Goal: Use online tool/utility: Utilize a website feature to perform a specific function

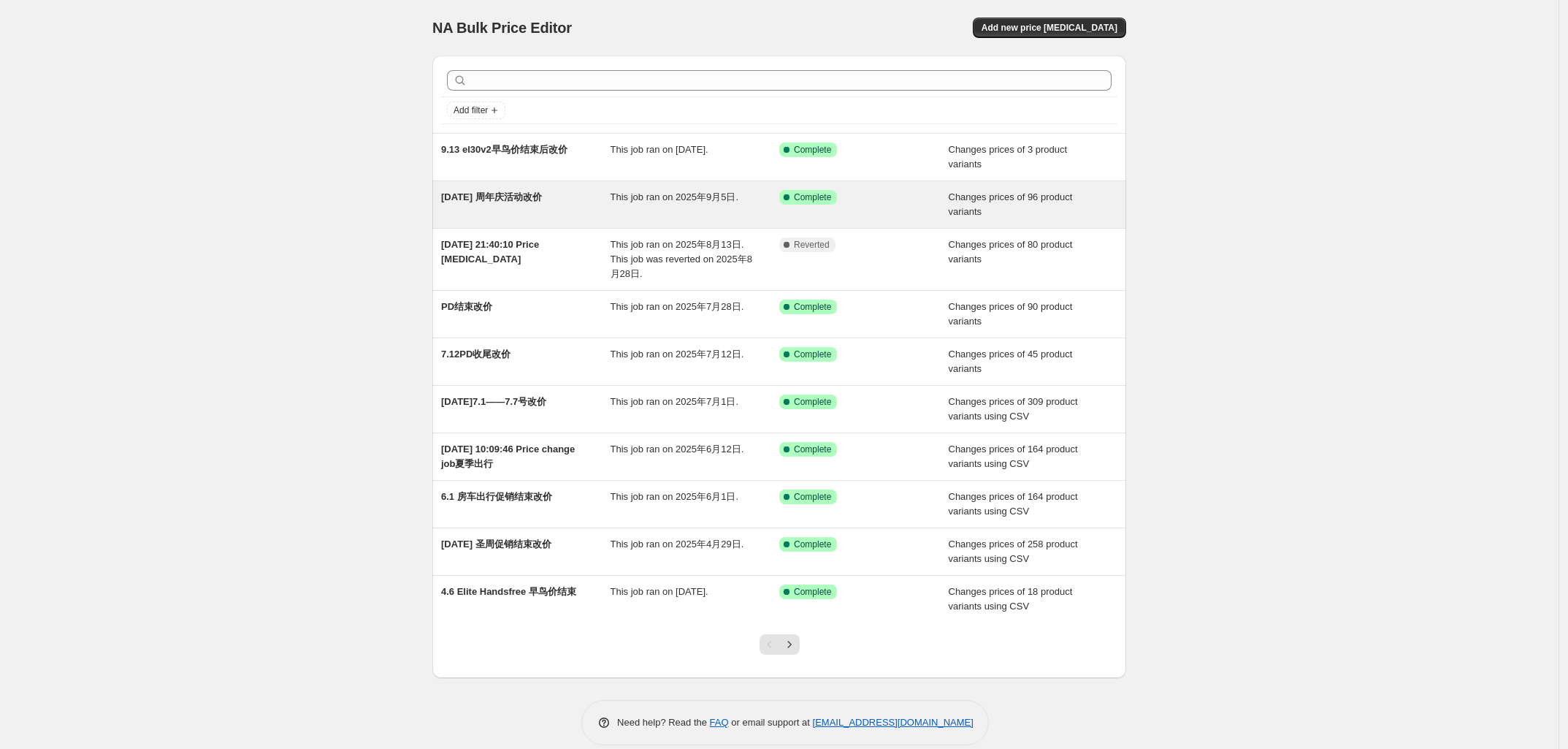
click at [539, 202] on span "[DATE] 周年庆活动改价" at bounding box center [492, 196] width 101 height 11
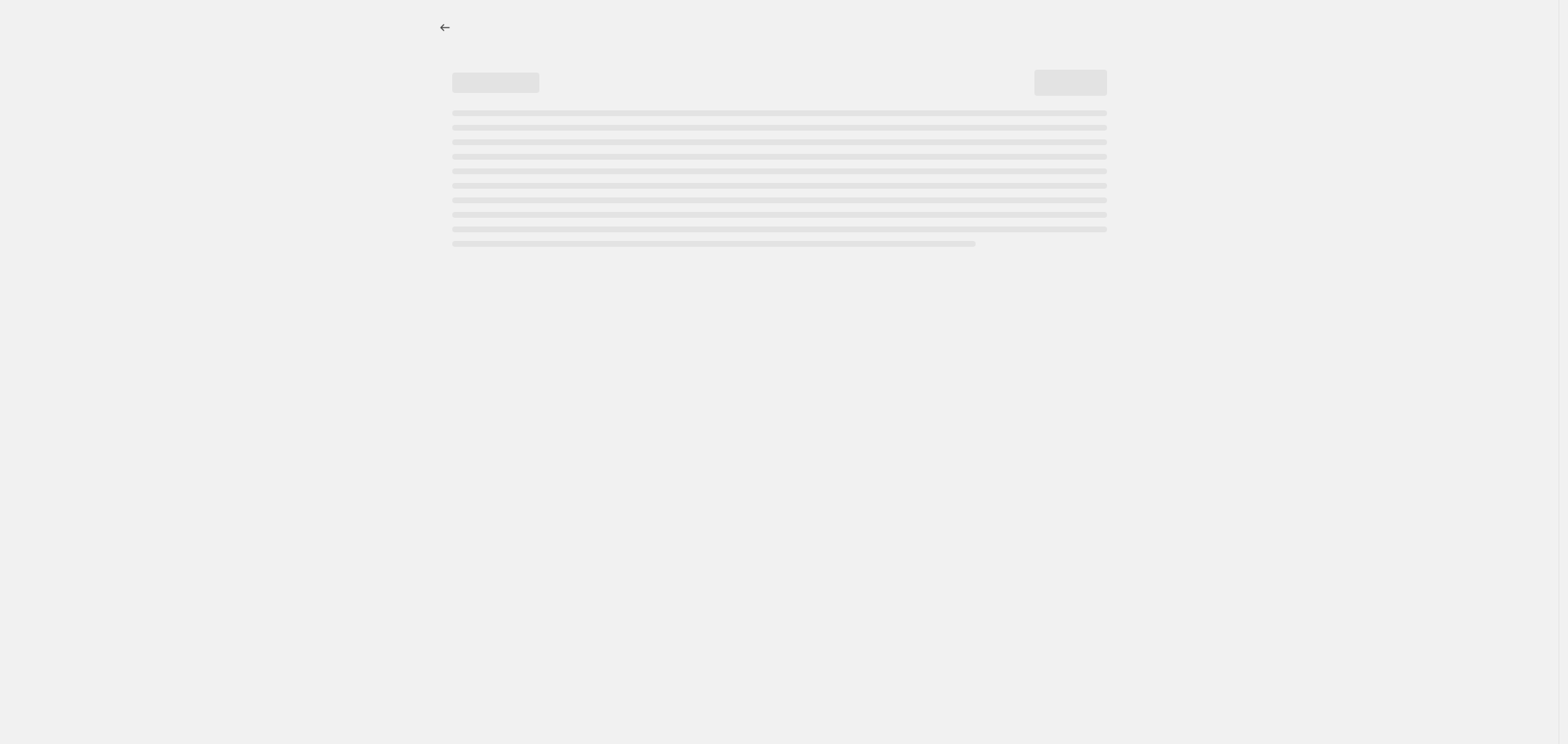
select select "tag"
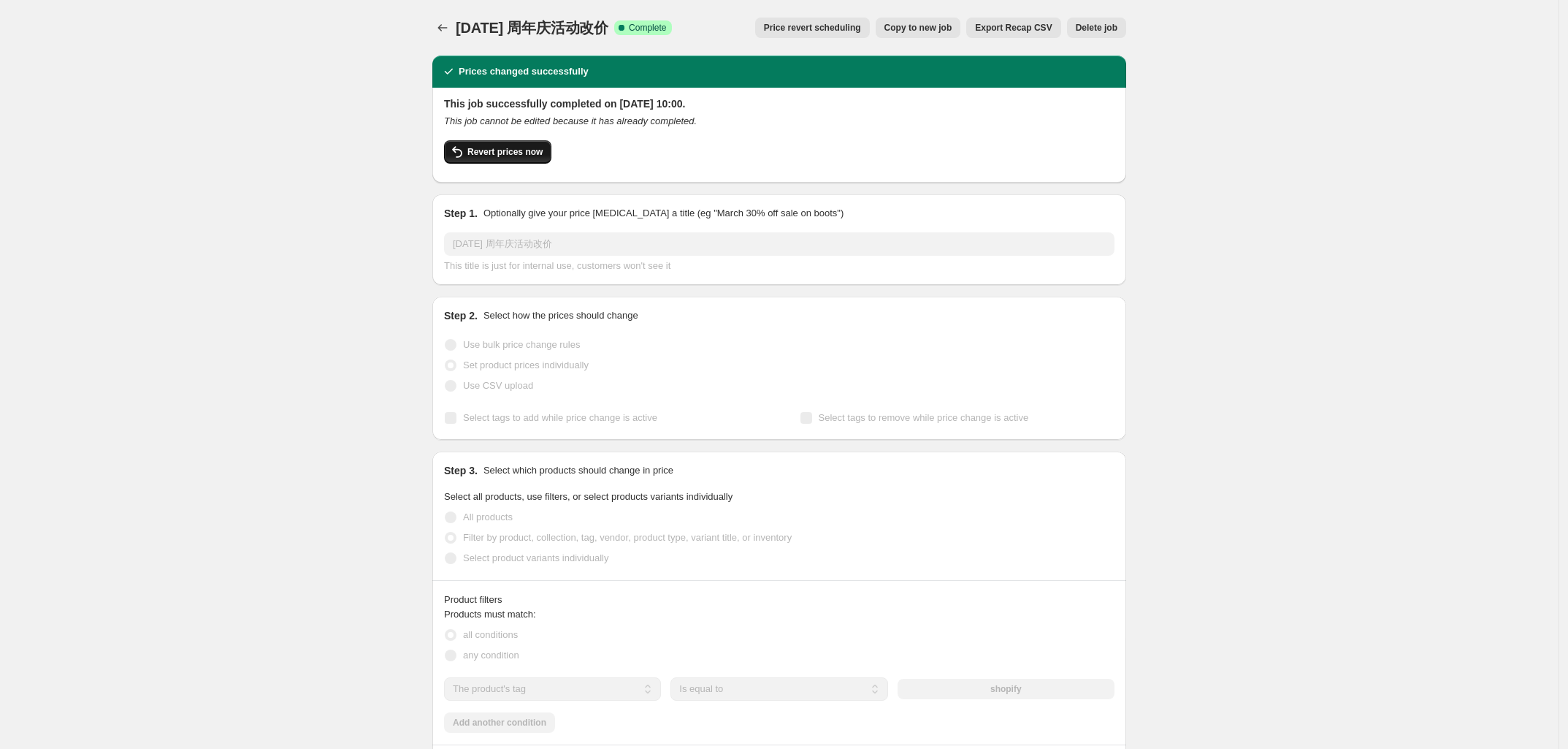
click at [506, 156] on span "Revert prices now" at bounding box center [505, 152] width 76 height 12
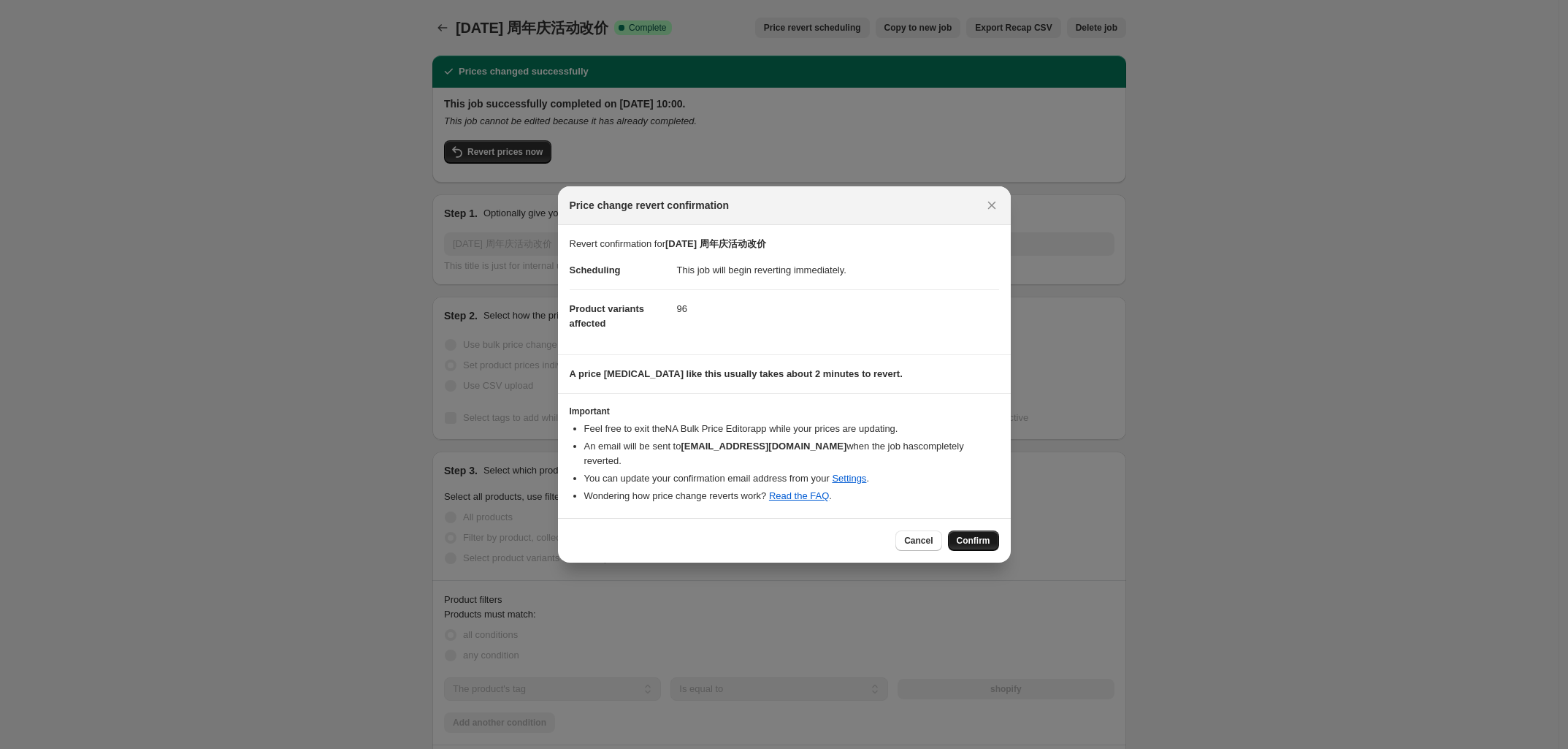
click at [979, 538] on span "Confirm" at bounding box center [974, 541] width 34 height 12
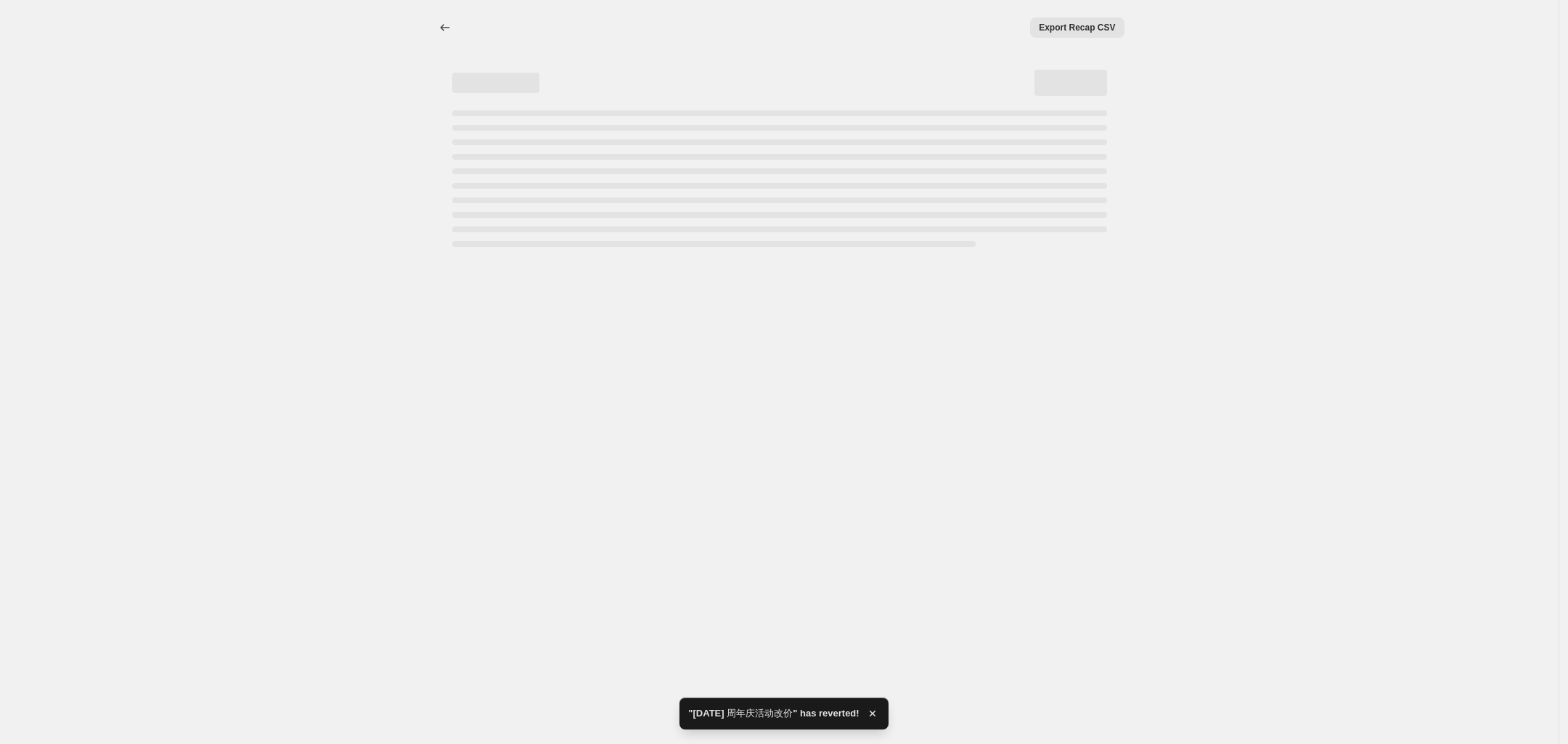
select select "tag"
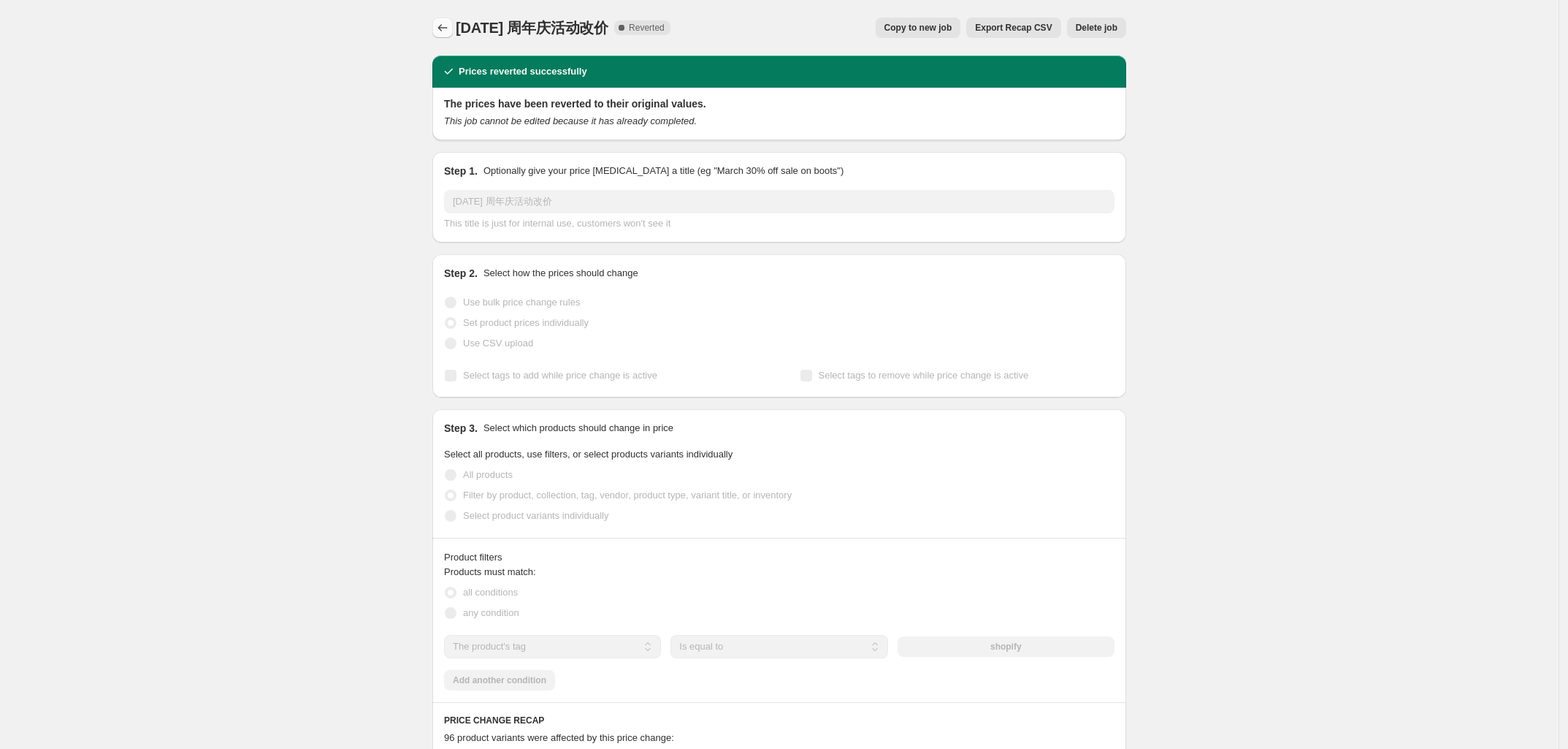
click at [449, 24] on icon "Price change jobs" at bounding box center [442, 27] width 14 height 14
